Goal: Navigation & Orientation: Find specific page/section

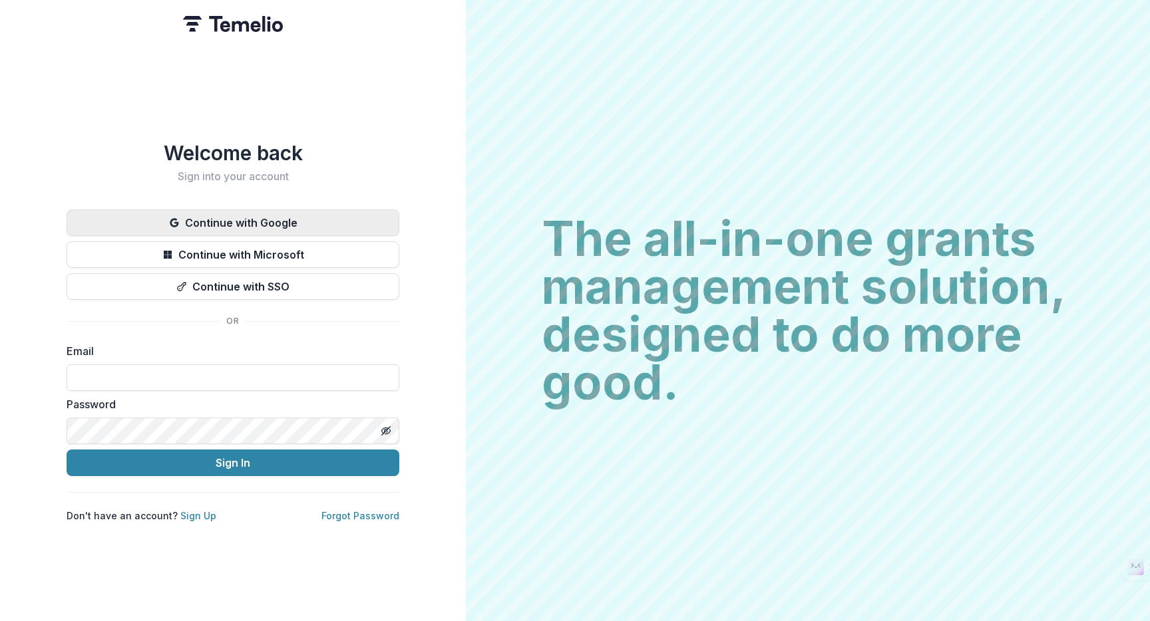
click at [249, 212] on button "Continue with Google" at bounding box center [233, 223] width 333 height 27
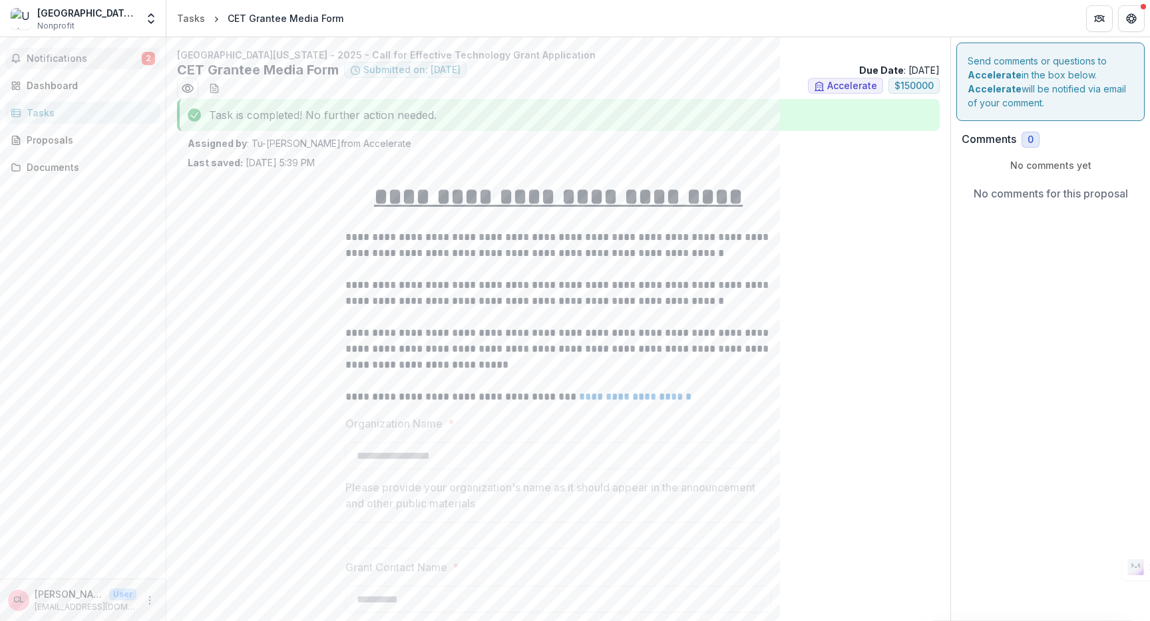
click at [74, 62] on span "Notifications" at bounding box center [84, 58] width 115 height 11
click at [73, 84] on div "Dashboard" at bounding box center [88, 86] width 123 height 14
